Goal: Transaction & Acquisition: Book appointment/travel/reservation

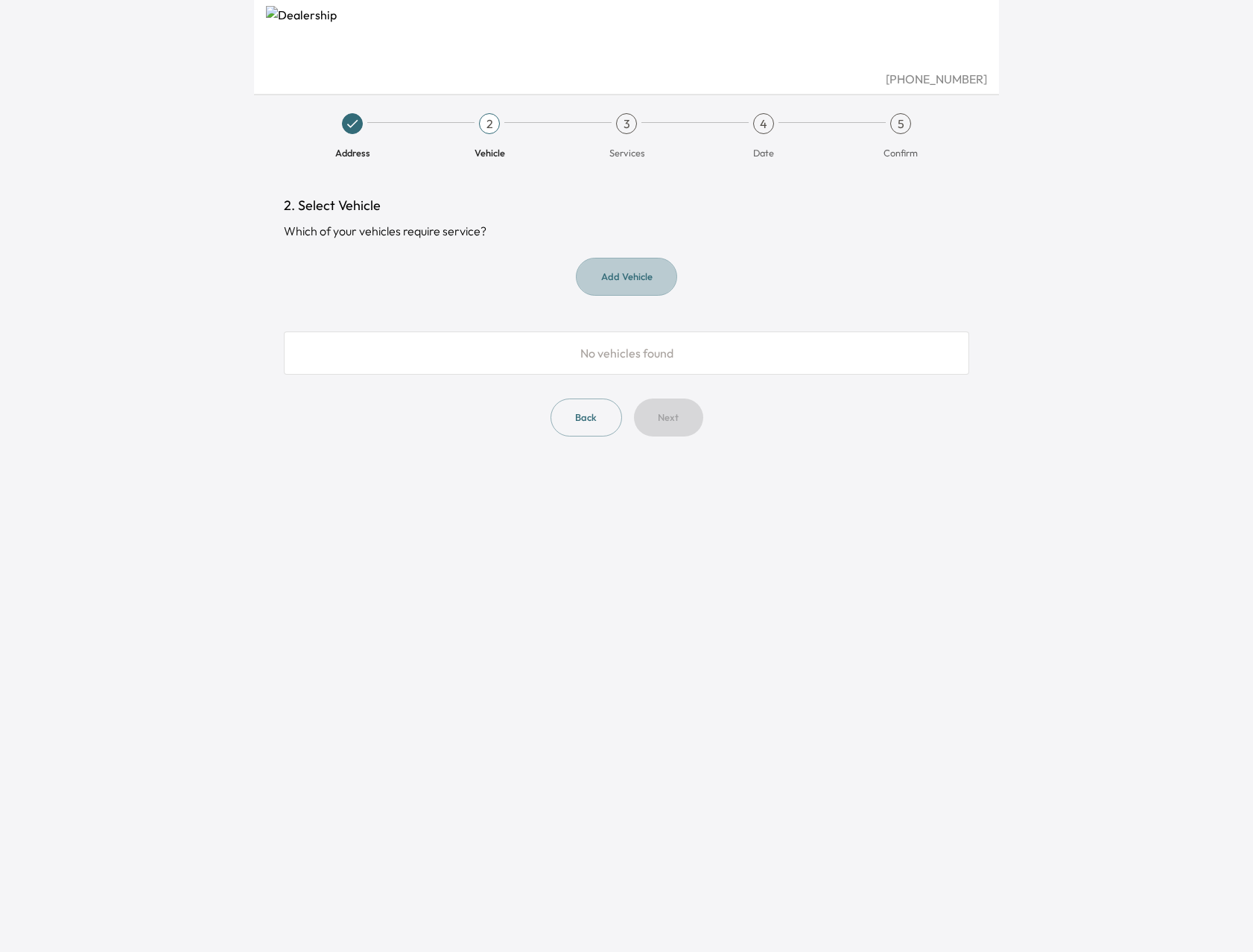
click at [640, 280] on button "Add Vehicle" at bounding box center [626, 277] width 101 height 38
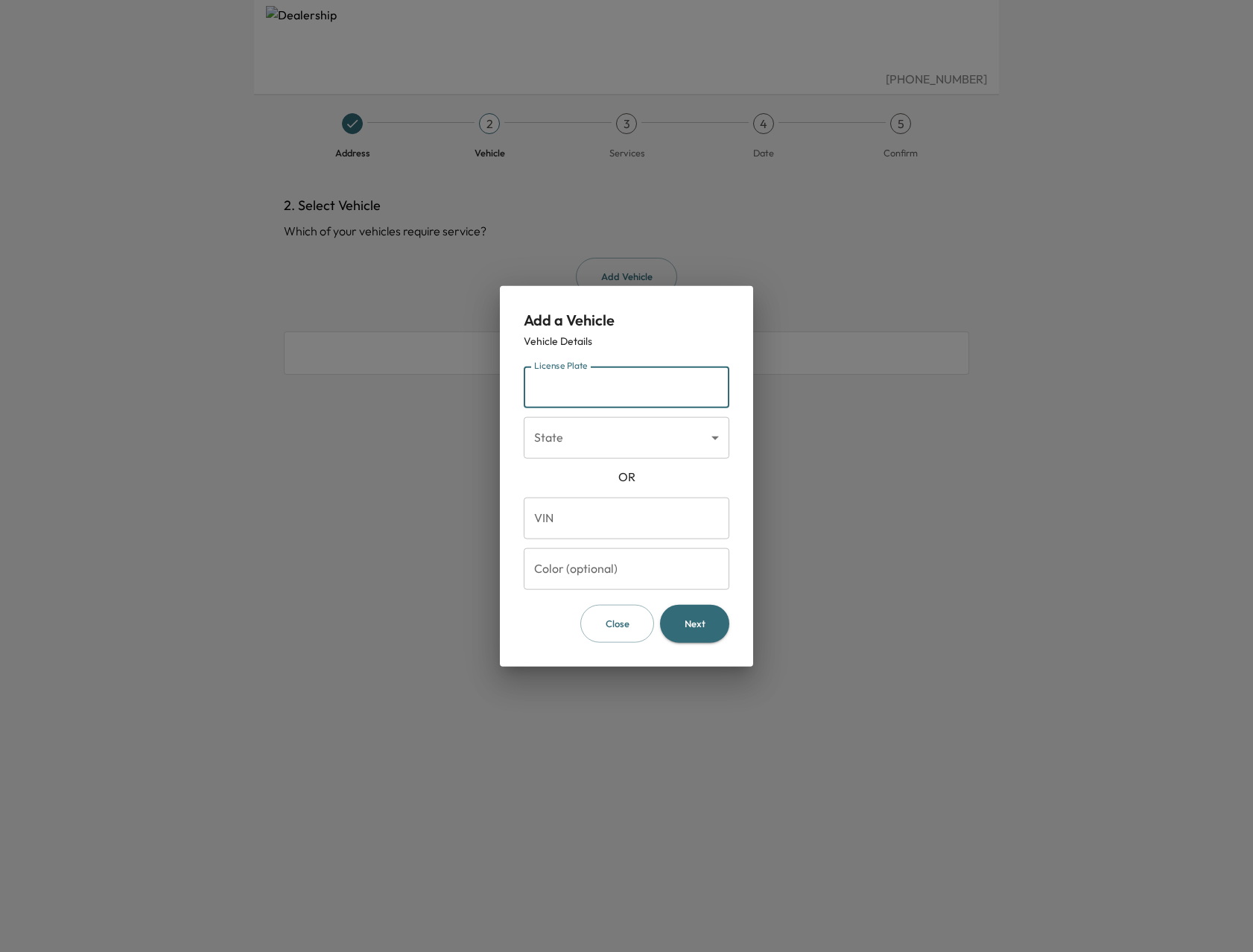
click at [627, 393] on input "License Plate" at bounding box center [627, 387] width 206 height 41
type input "*******"
click at [661, 448] on body "[PHONE_NUMBER] Address 2 Vehicle 3 Services 4 Date 5 Confirm 2. Select Vehicle …" at bounding box center [626, 476] width 1253 height 952
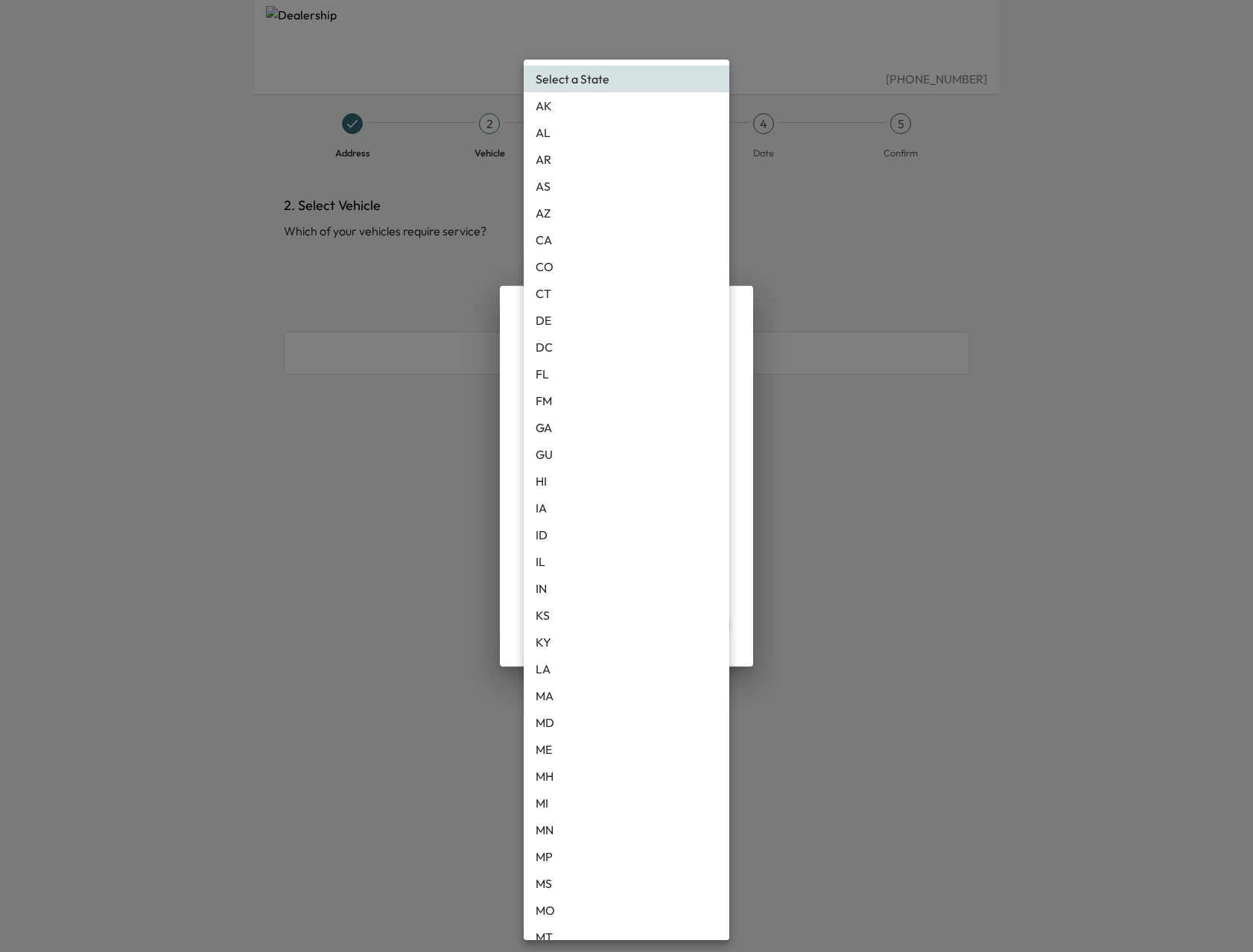
scroll to position [19, 0]
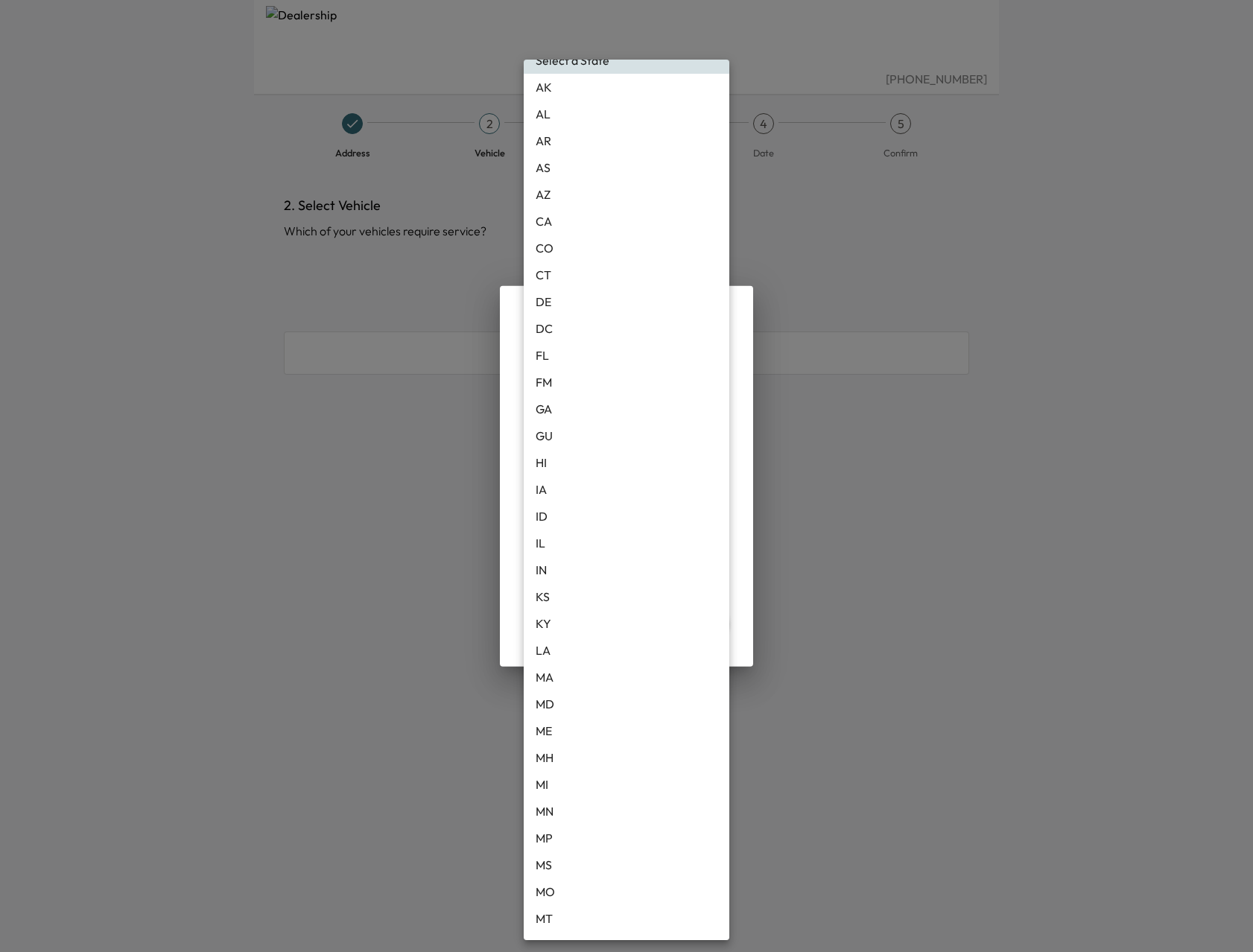
click at [567, 786] on li "MI" at bounding box center [627, 784] width 206 height 27
type input "**"
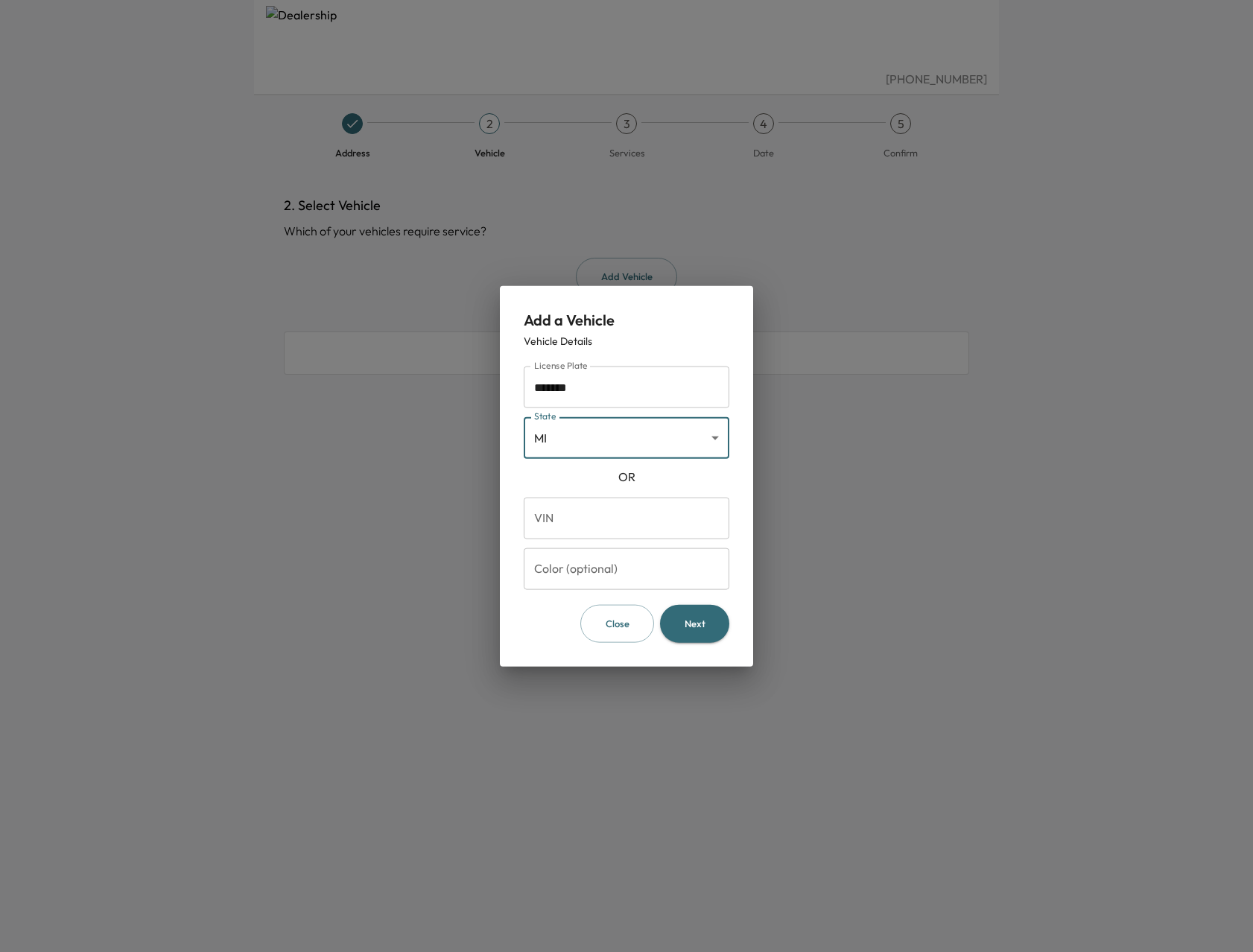
click at [660, 516] on input "VIN" at bounding box center [627, 518] width 206 height 41
click at [685, 480] on div "OR" at bounding box center [627, 476] width 206 height 18
click at [634, 581] on input "Color (optional)" at bounding box center [627, 569] width 206 height 41
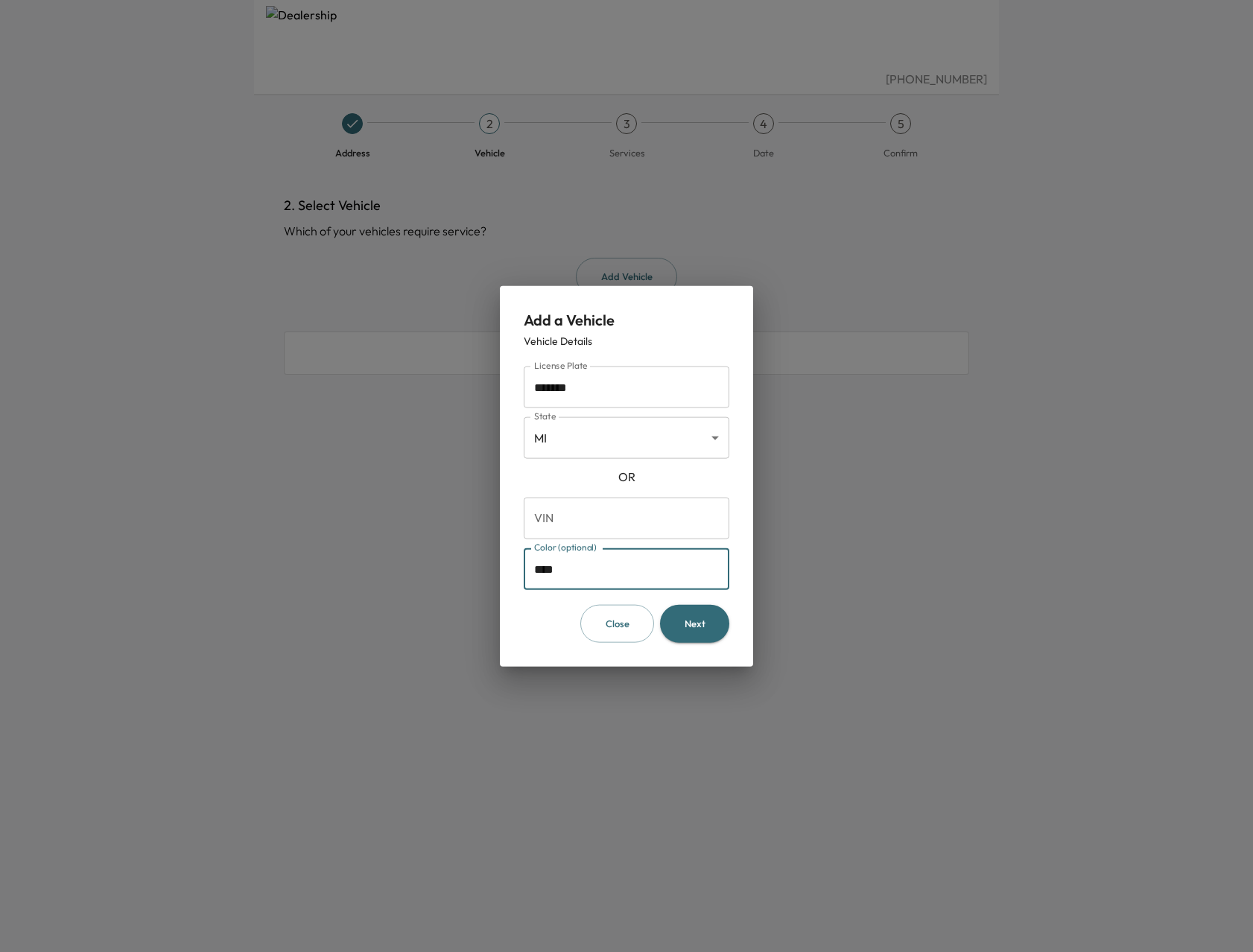
type input "****"
click at [720, 634] on button "Next" at bounding box center [694, 624] width 69 height 38
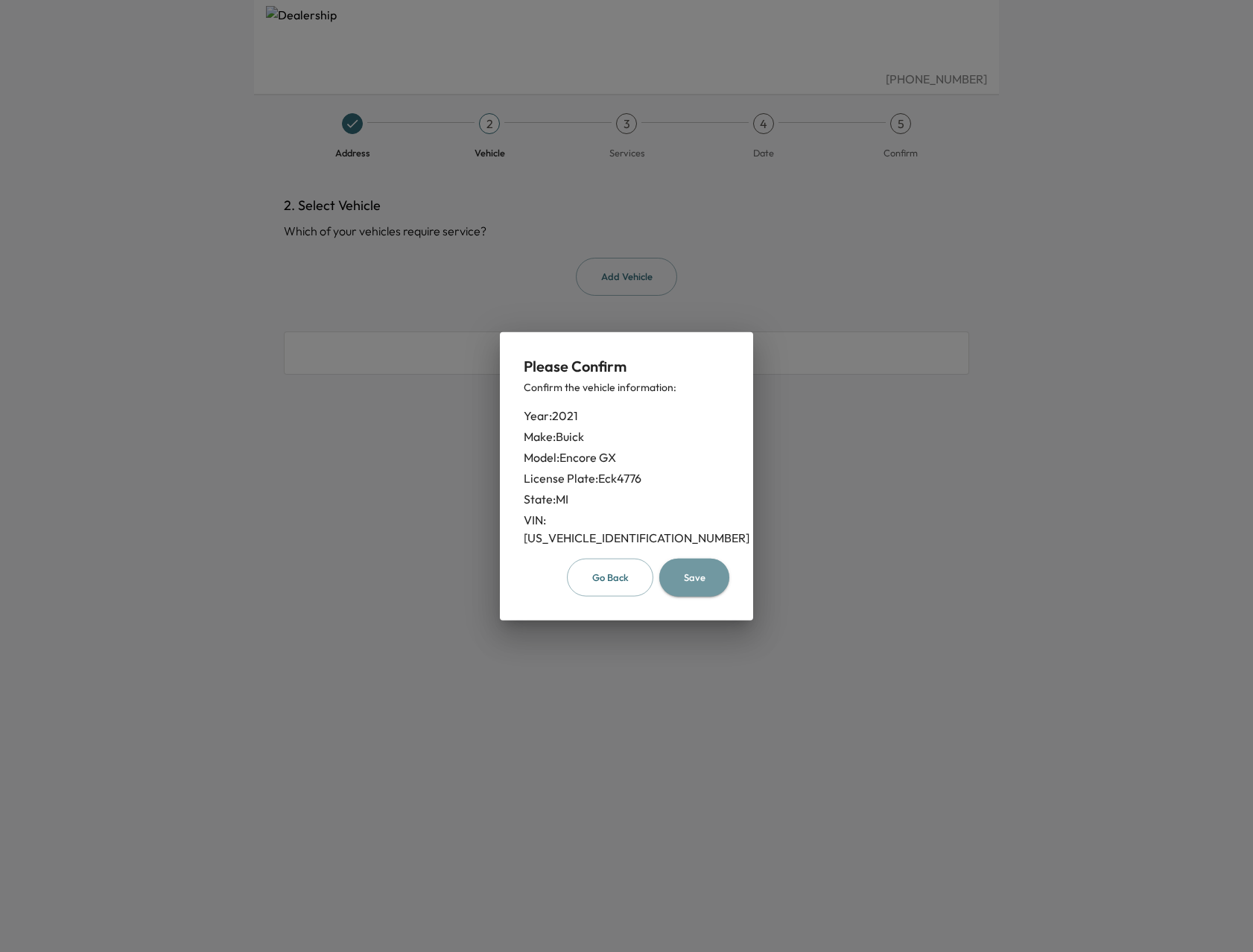
click at [701, 564] on button "Save" at bounding box center [694, 577] width 70 height 38
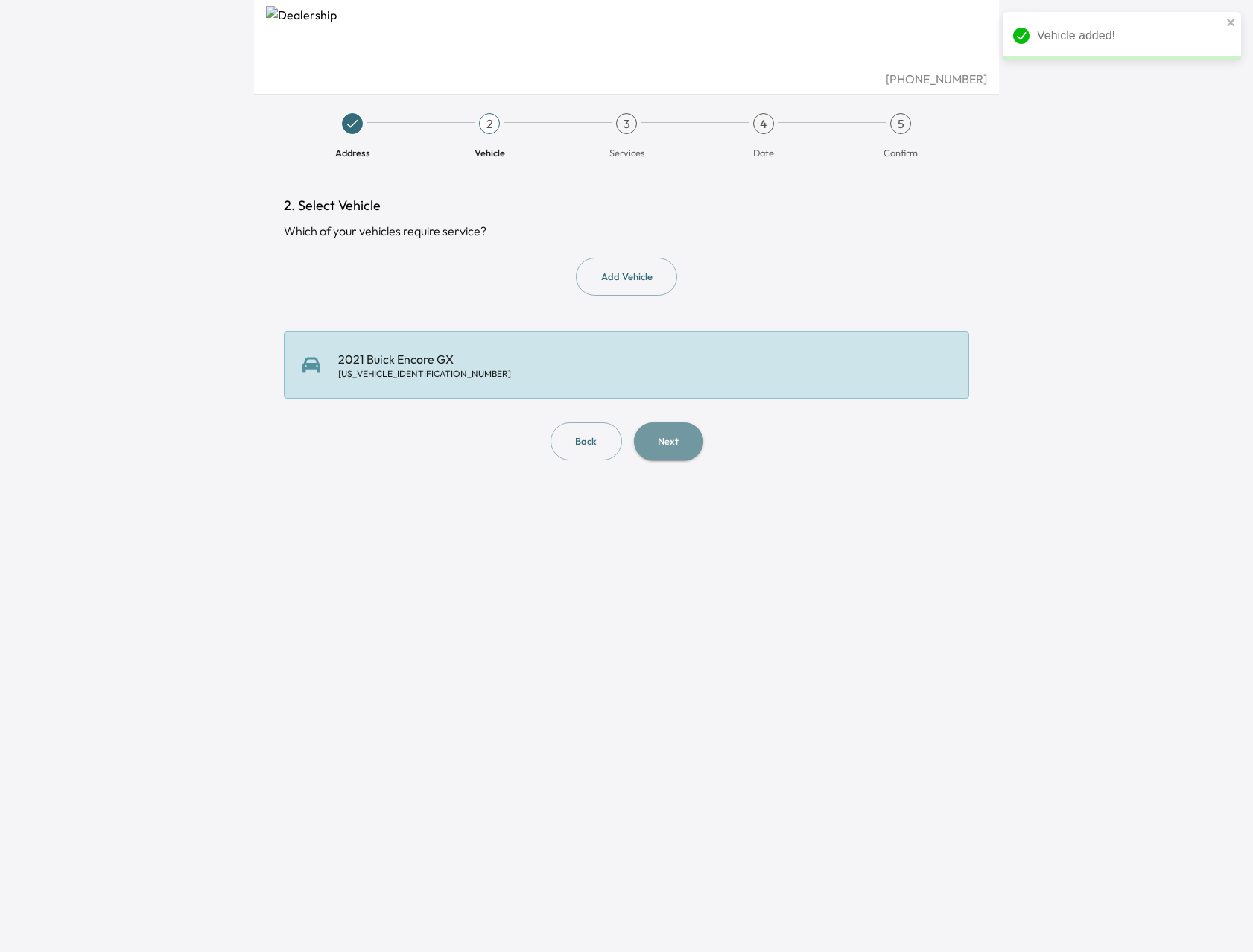
click at [666, 448] on button "Next" at bounding box center [668, 441] width 69 height 38
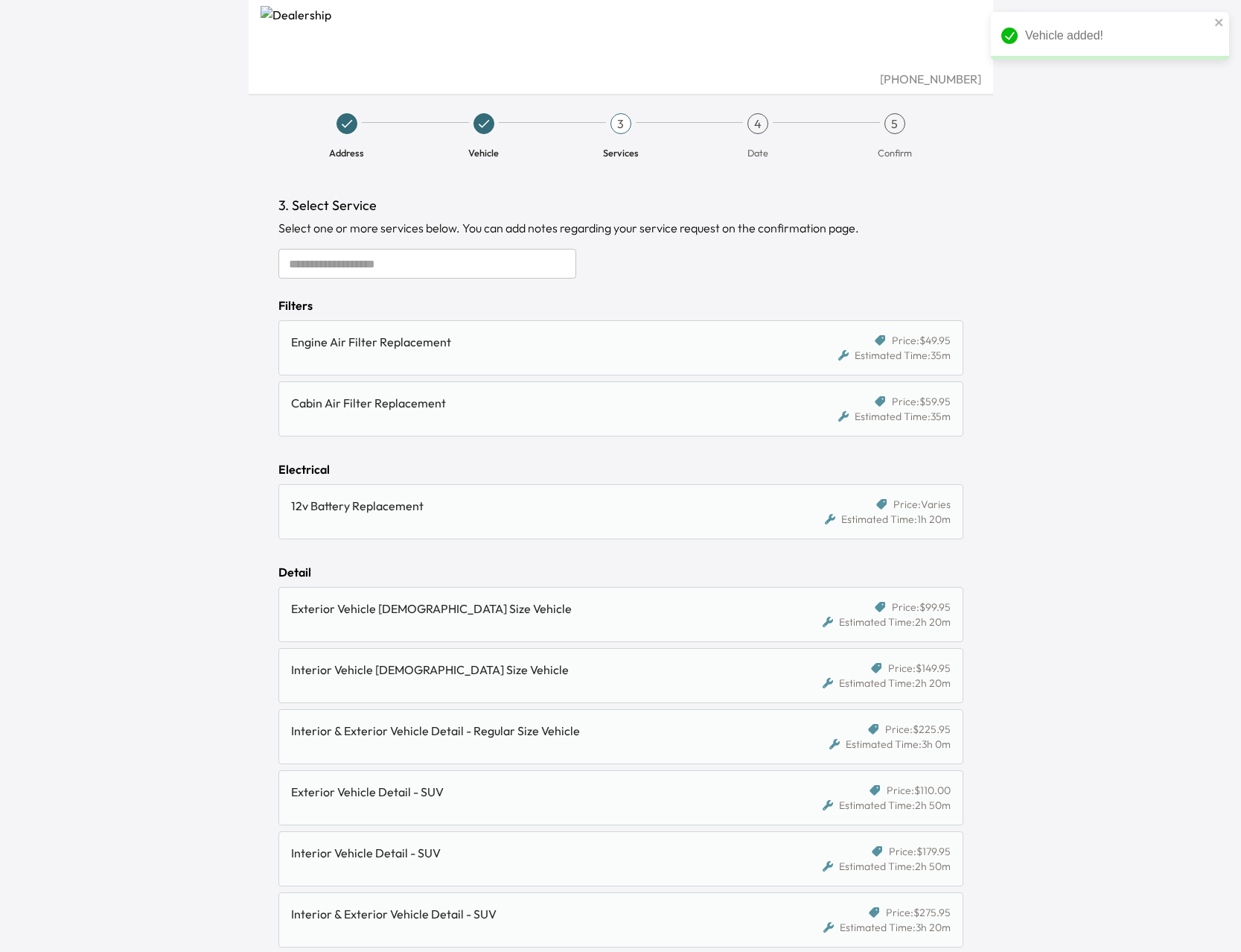
click at [383, 253] on input "text" at bounding box center [427, 263] width 298 height 30
type input "*"
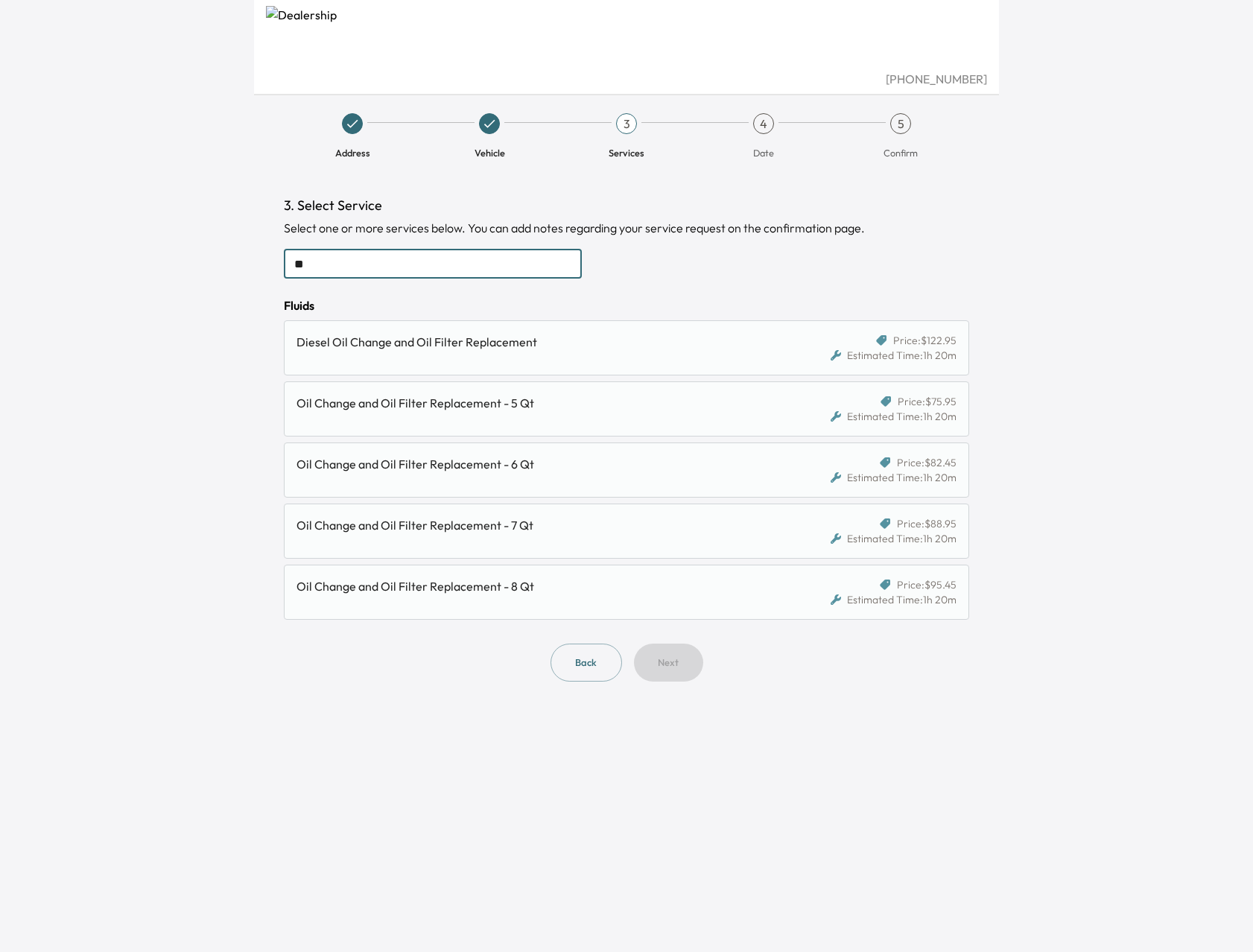
type input "**"
click at [855, 413] on div "Estimated Time: 1h 20m" at bounding box center [894, 416] width 126 height 15
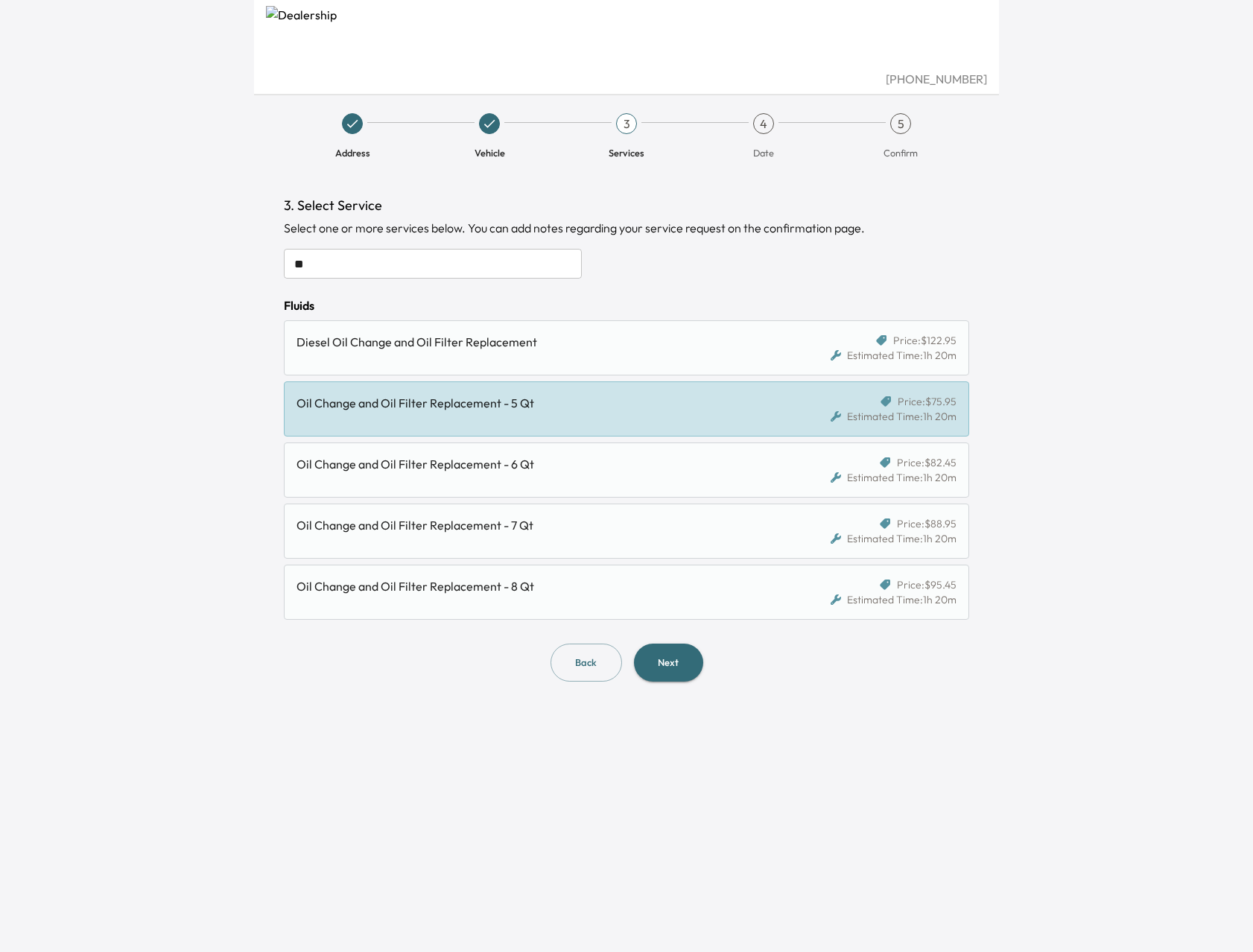
click at [680, 665] on button "Next" at bounding box center [668, 662] width 69 height 38
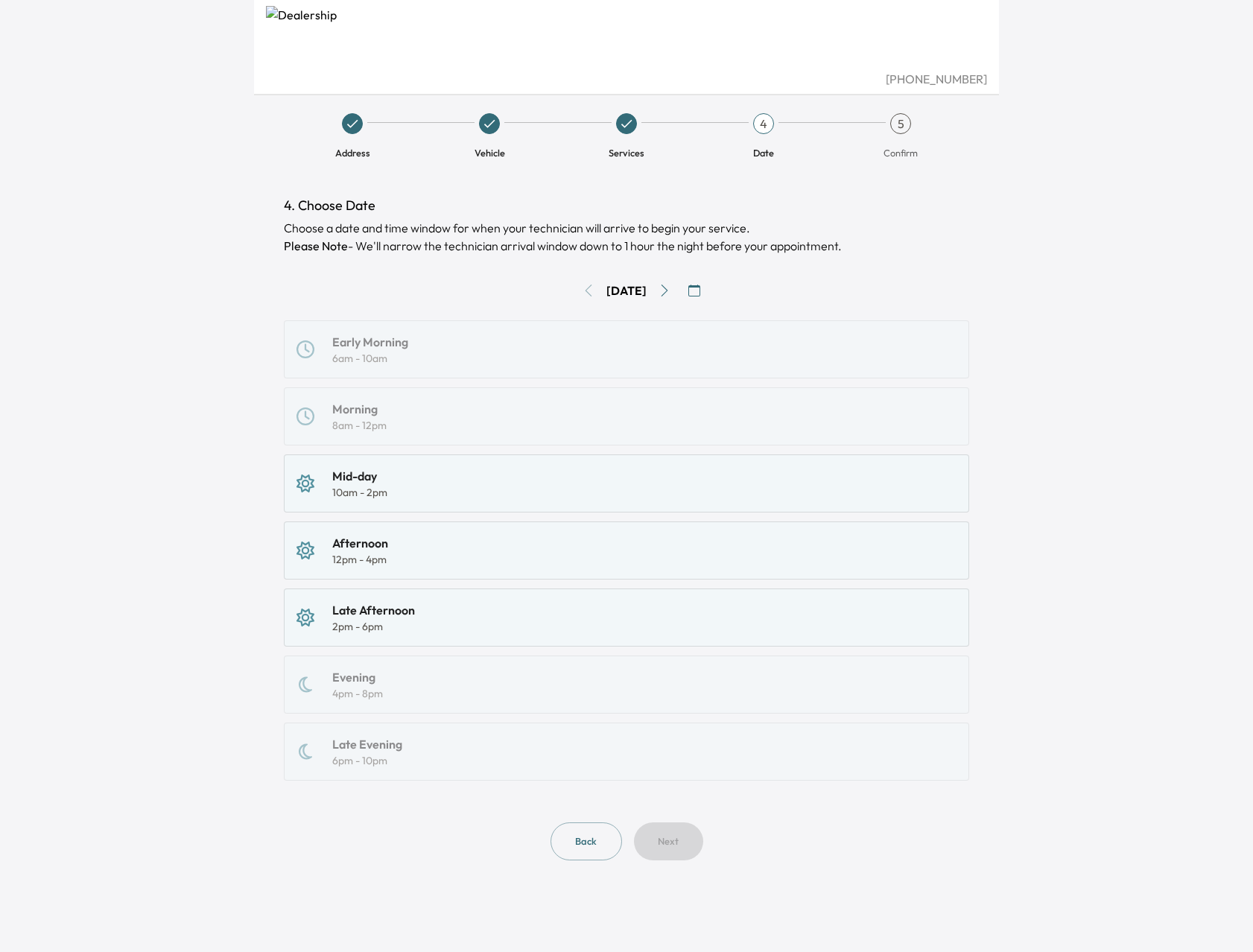
drag, startPoint x: 459, startPoint y: 225, endPoint x: 832, endPoint y: 232, distance: 373.1
click at [871, 236] on div "Choose a date and time window for when your technician will arrive to begin you…" at bounding box center [627, 236] width 686 height 35
click at [529, 231] on div "Choose a date and time window for when your technician will arrive to begin you…" at bounding box center [627, 236] width 686 height 35
drag, startPoint x: 417, startPoint y: 225, endPoint x: 897, endPoint y: 253, distance: 480.8
click at [896, 252] on div "Choose a date and time window for when your technician will arrive to begin you…" at bounding box center [627, 236] width 686 height 35
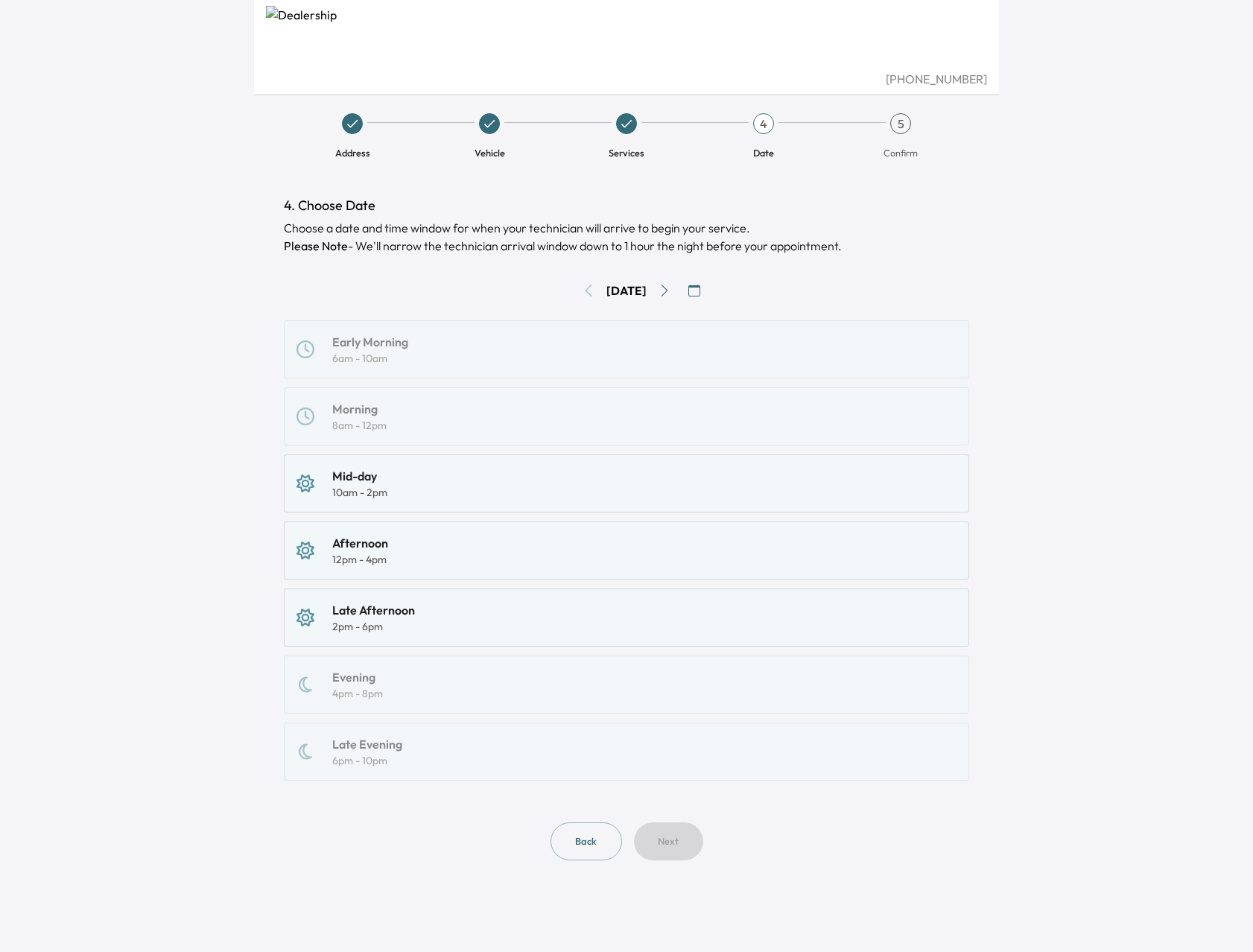
click at [470, 493] on div "Mid-day 10am - 2pm" at bounding box center [626, 483] width 660 height 33
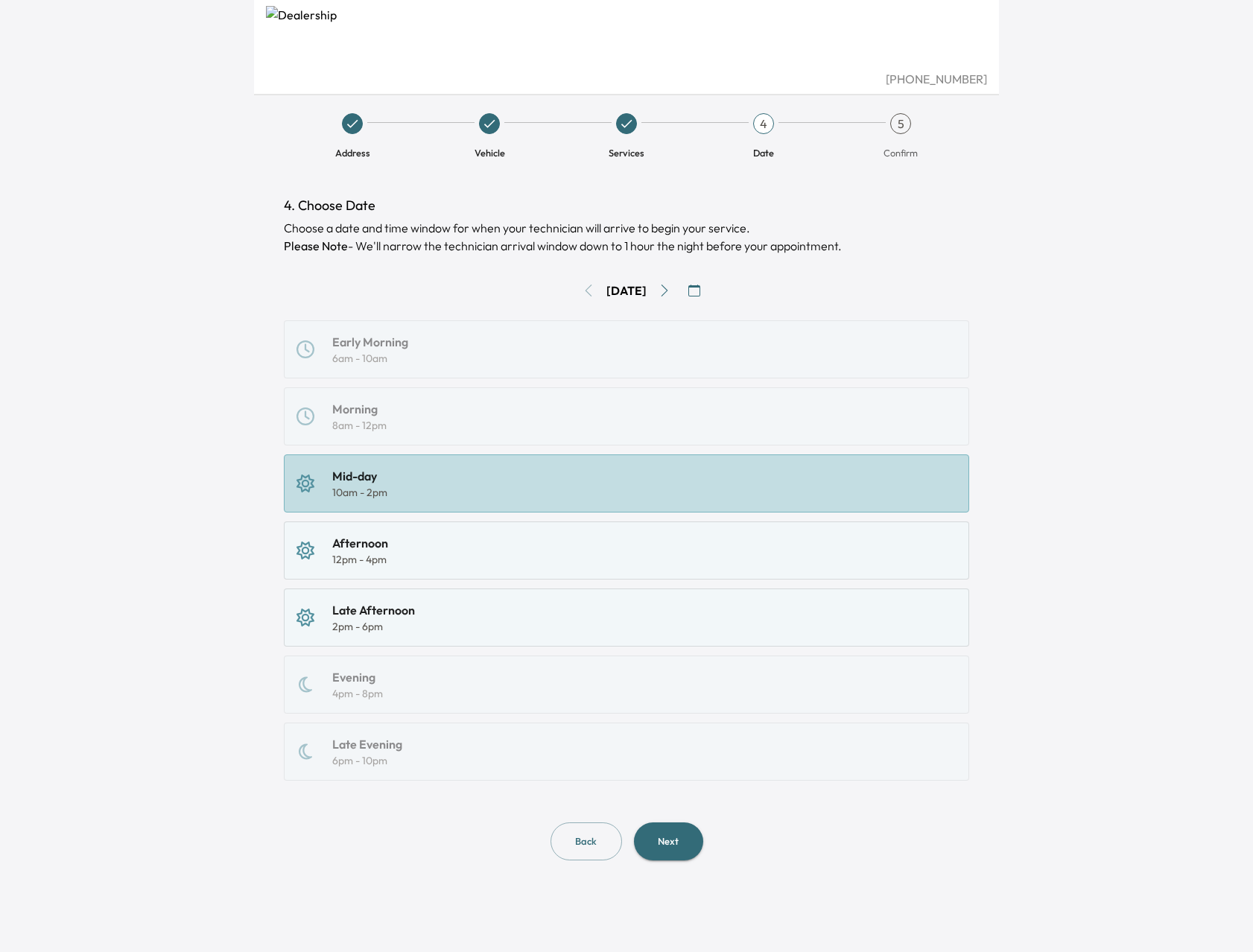
click at [674, 834] on button "Next" at bounding box center [668, 841] width 69 height 38
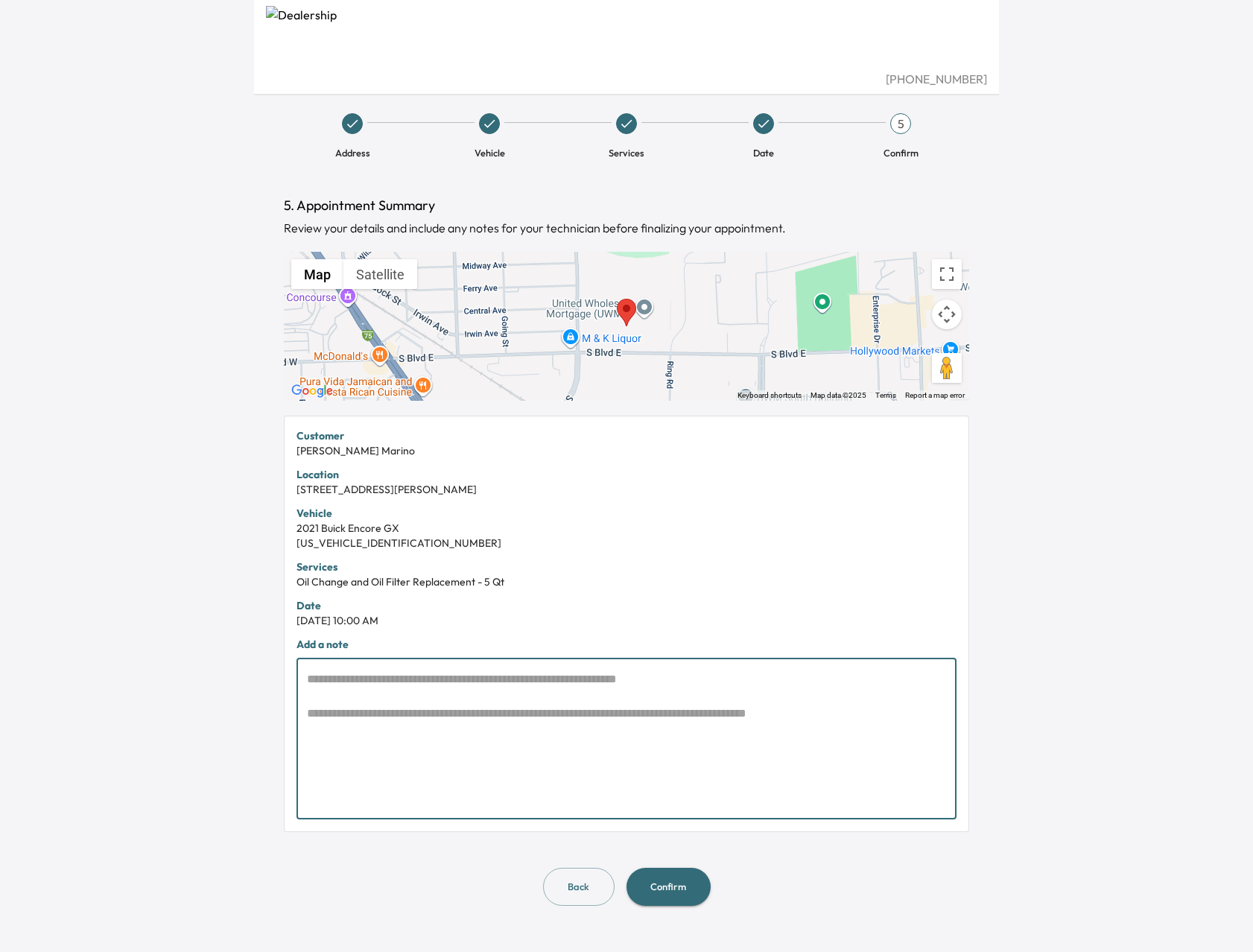
click at [459, 686] on textarea at bounding box center [626, 738] width 639 height 137
click at [676, 892] on button "Confirm" at bounding box center [668, 886] width 84 height 38
